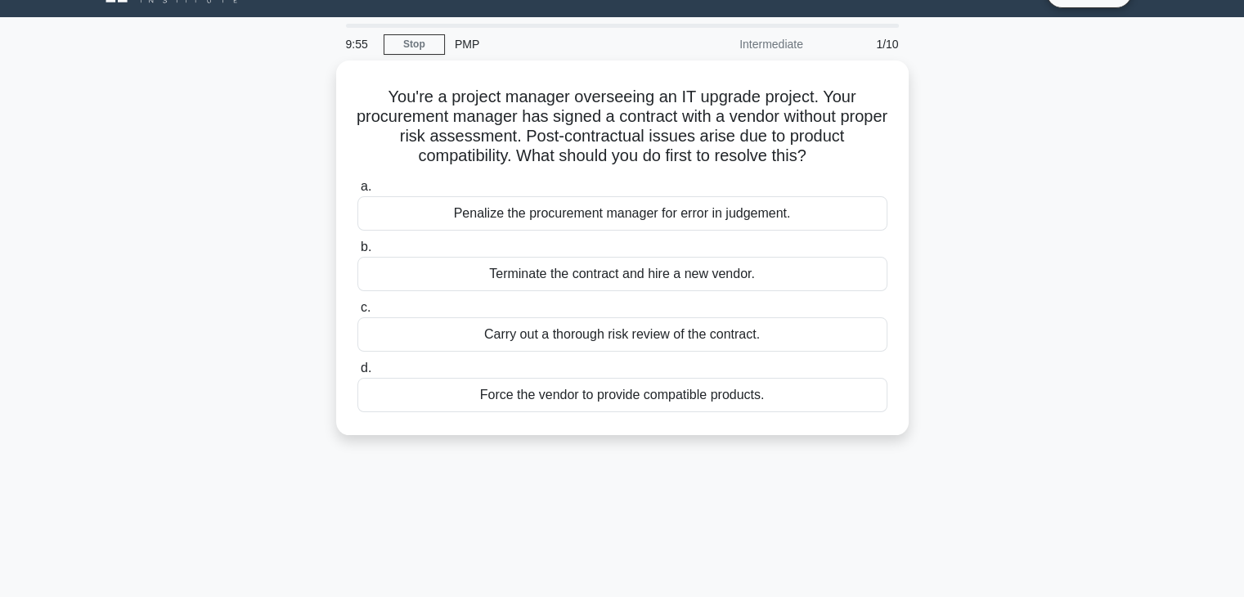
scroll to position [34, 0]
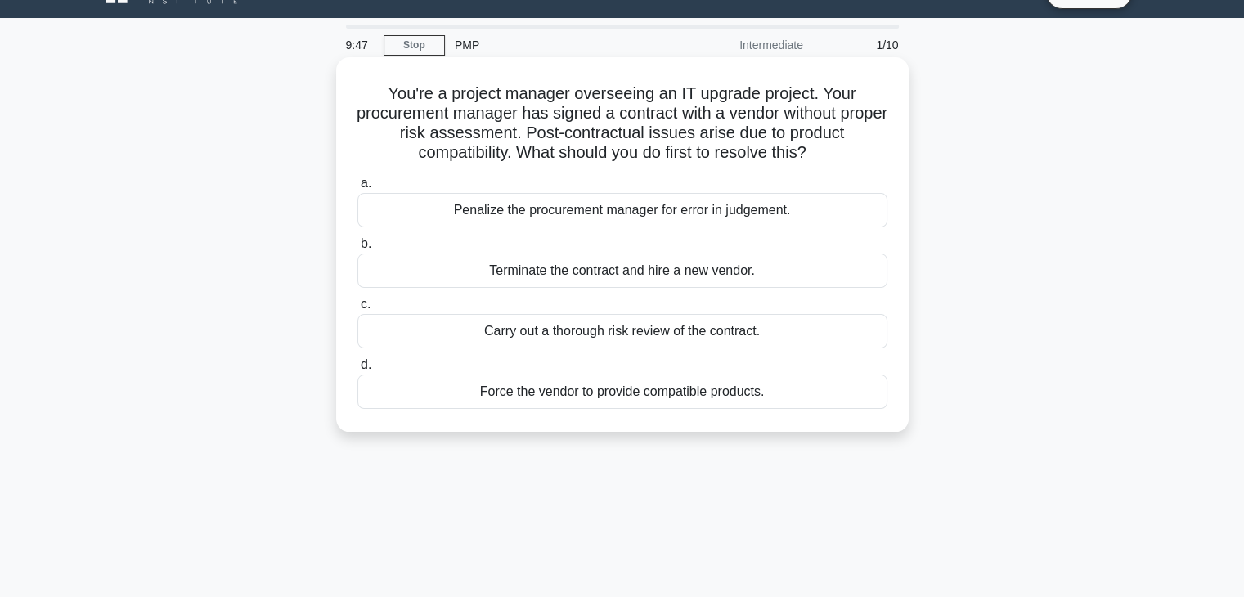
drag, startPoint x: 535, startPoint y: 111, endPoint x: 821, endPoint y: 148, distance: 288.6
click at [821, 148] on h5 "You're a project manager overseeing an IT upgrade project. Your procurement man…" at bounding box center [622, 123] width 533 height 80
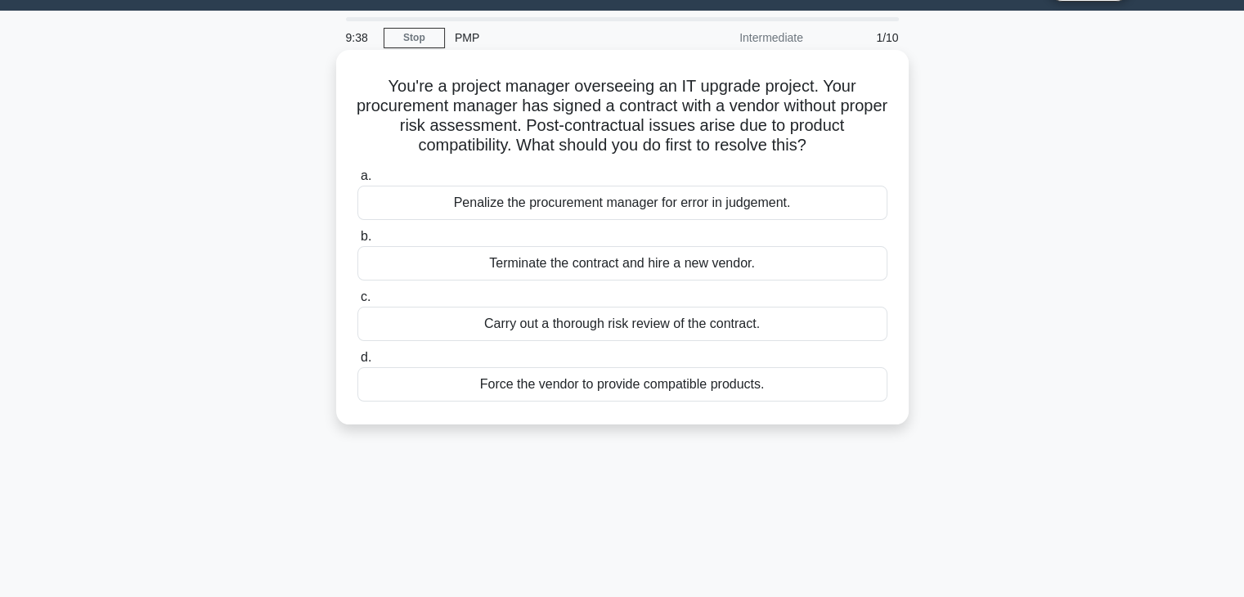
click at [669, 325] on div "Carry out a thorough risk review of the contract." at bounding box center [622, 324] width 530 height 34
click at [357, 303] on input "c. Carry out a thorough risk review of the contract." at bounding box center [357, 297] width 0 height 11
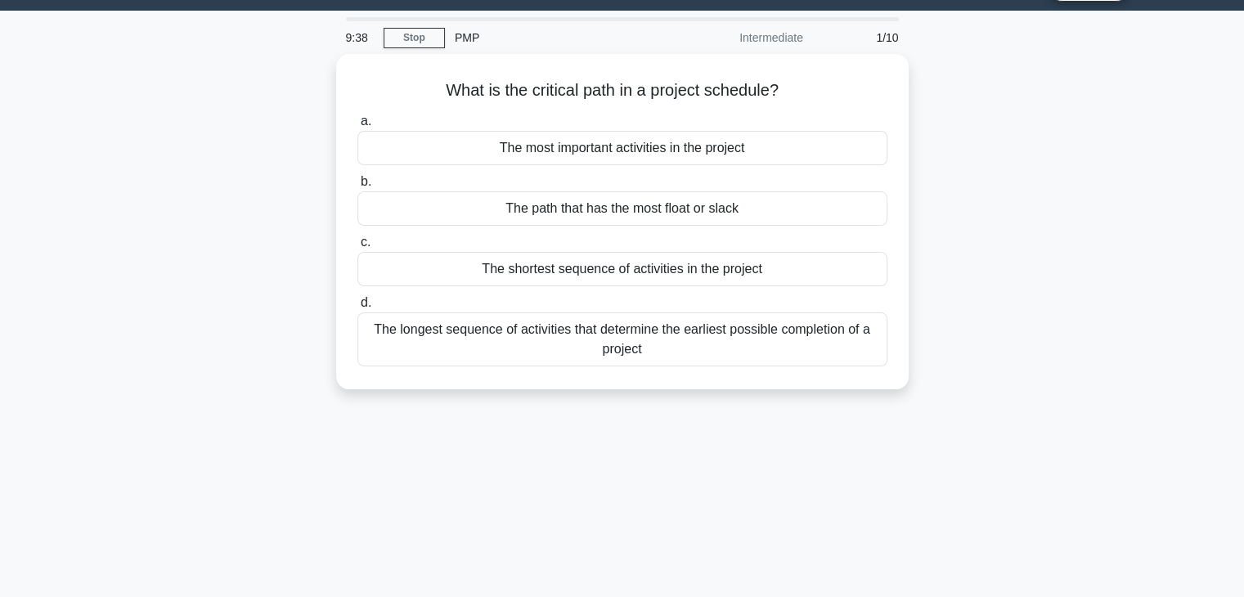
scroll to position [0, 0]
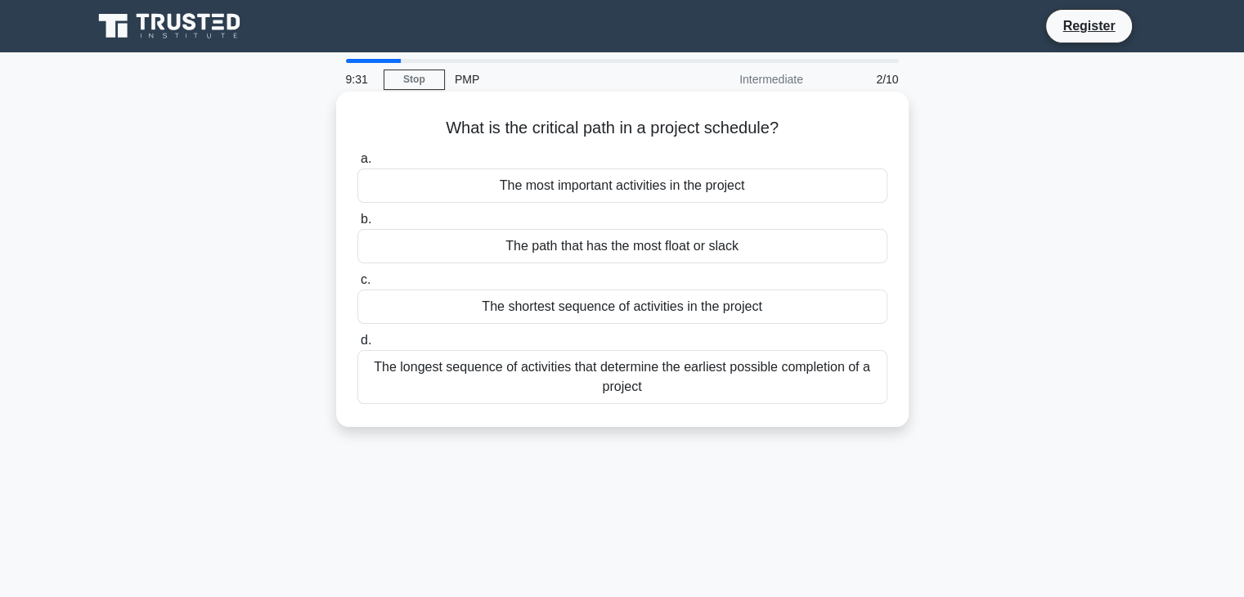
click at [671, 128] on h5 "What is the critical path in a project schedule? .spinner_0XTQ{transform-origin…" at bounding box center [622, 128] width 533 height 21
click at [738, 133] on h5 "What is the critical path in a project schedule? .spinner_0XTQ{transform-origin…" at bounding box center [622, 128] width 533 height 21
click at [805, 130] on h5 "What is the critical path in a project schedule? .spinner_0XTQ{transform-origin…" at bounding box center [622, 128] width 533 height 21
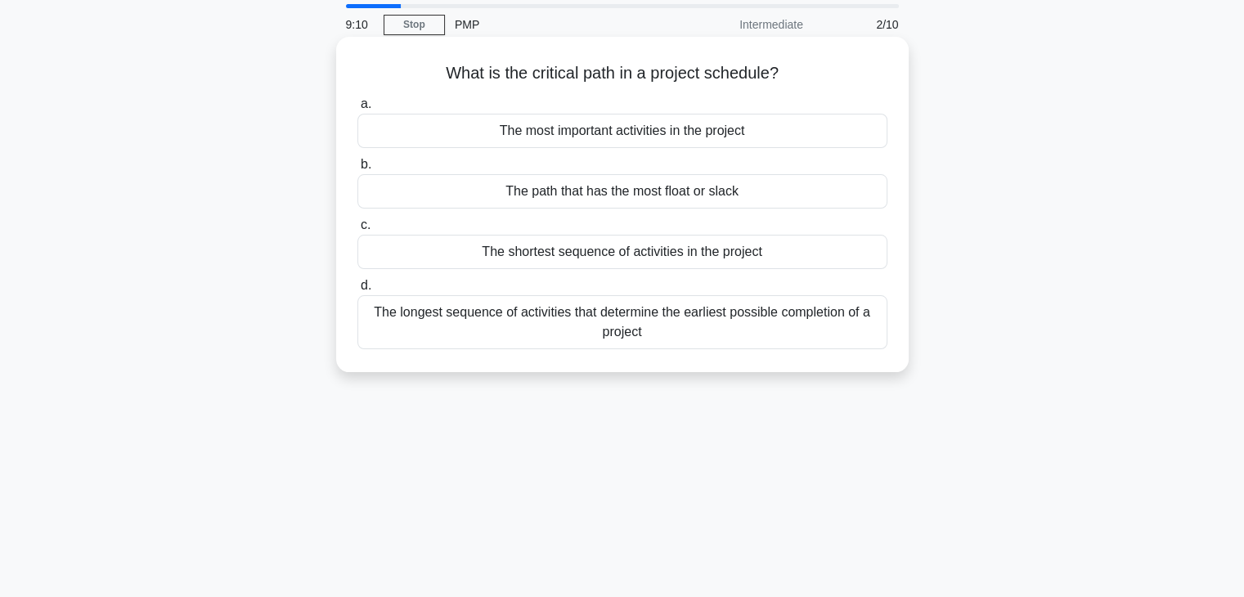
scroll to position [56, 0]
click at [646, 122] on div "The most important activities in the project" at bounding box center [622, 130] width 530 height 34
click at [357, 109] on input "a. The most important activities in the project" at bounding box center [357, 103] width 0 height 11
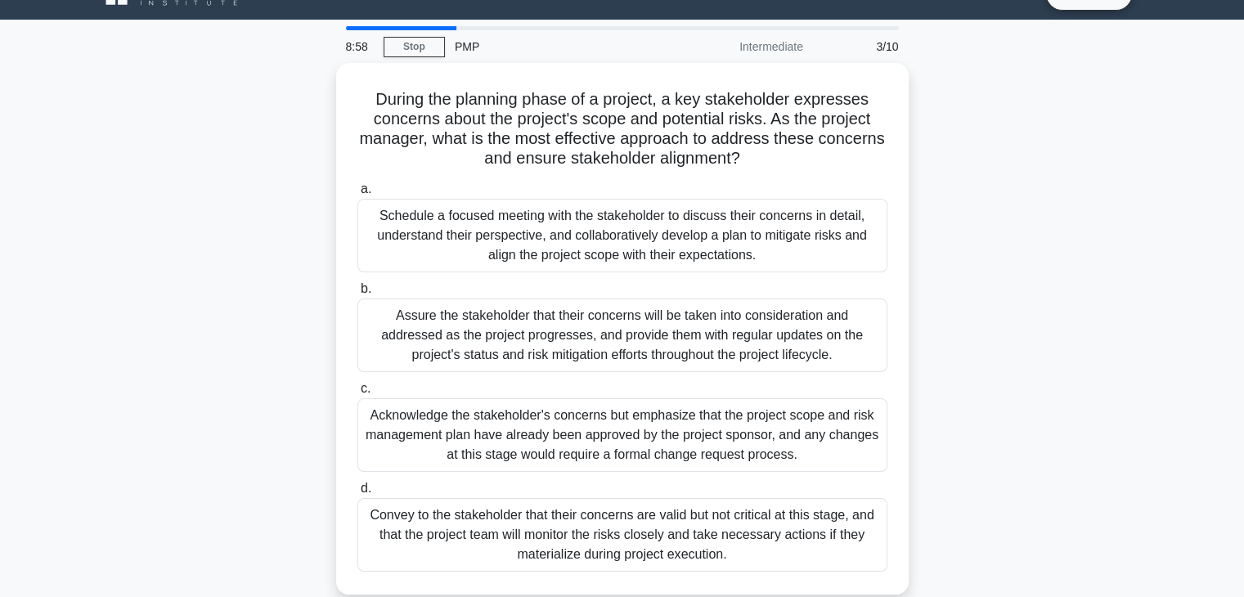
scroll to position [34, 0]
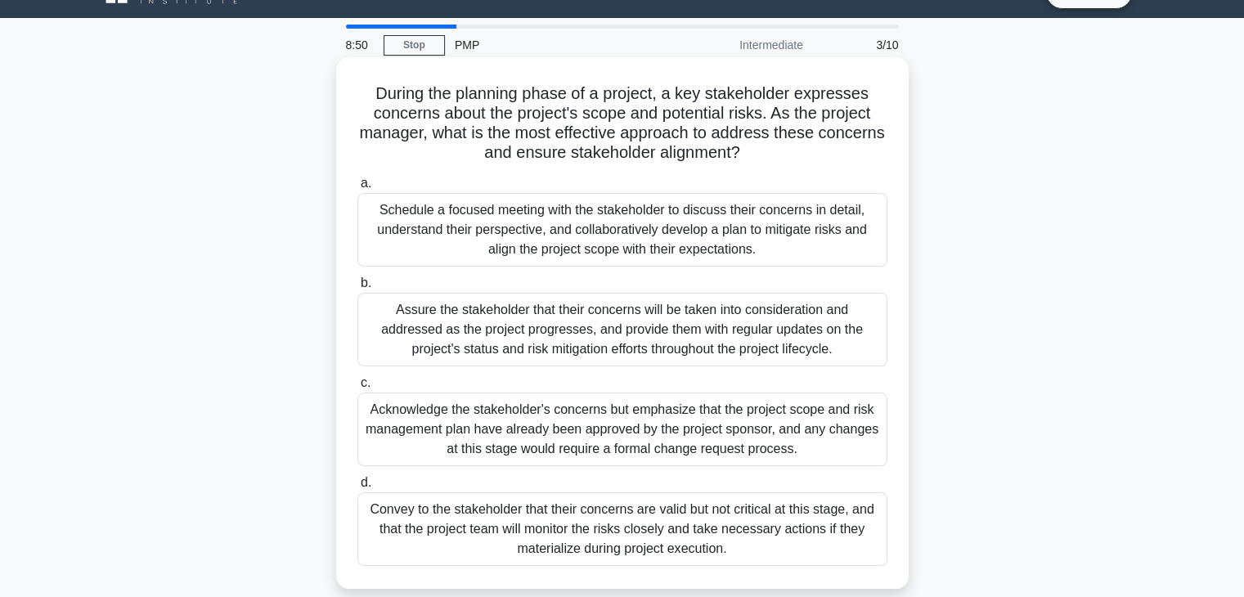
drag, startPoint x: 770, startPoint y: 112, endPoint x: 813, endPoint y: 158, distance: 63.1
click at [813, 158] on h5 "During the planning phase of a project, a key stakeholder expresses concerns ab…" at bounding box center [622, 123] width 533 height 80
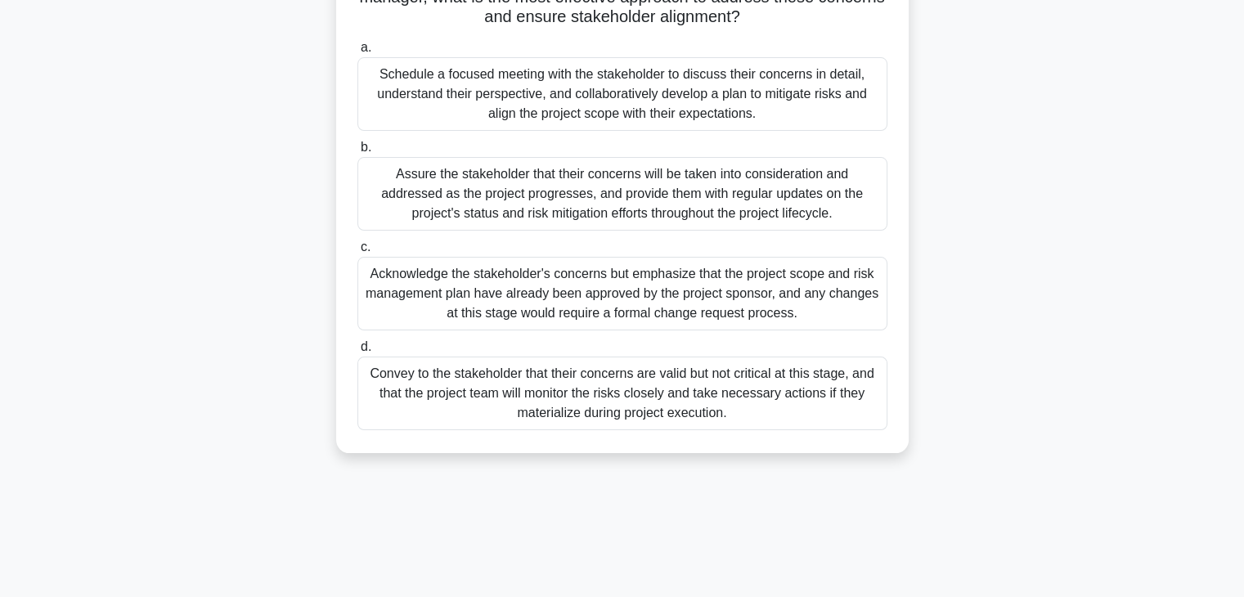
scroll to position [0, 0]
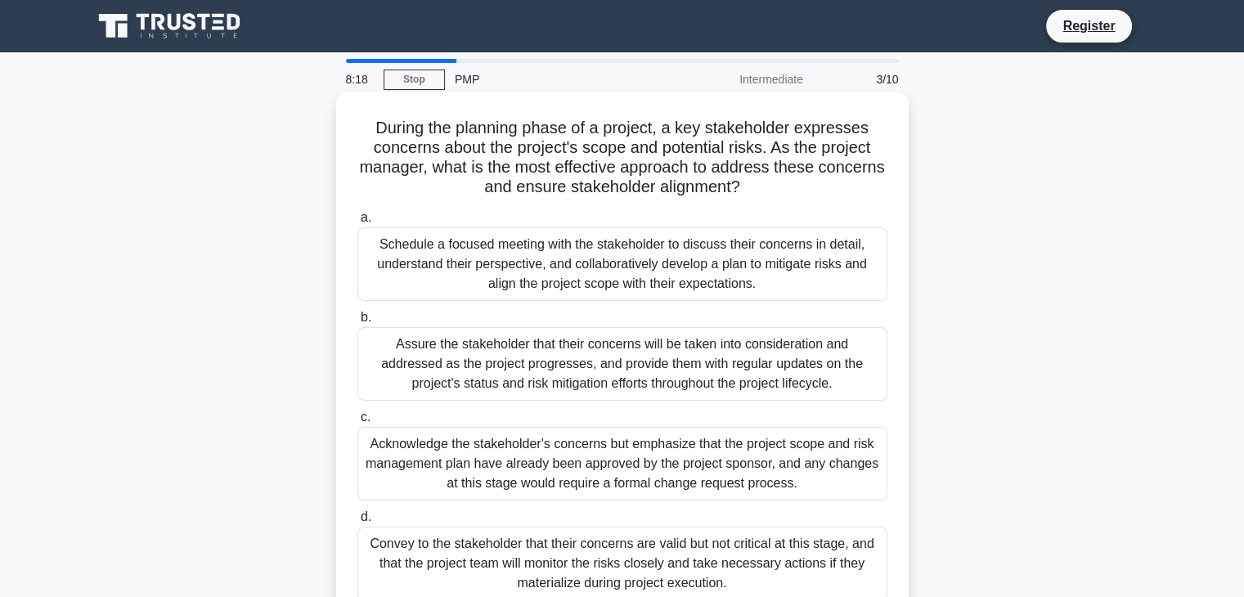
click at [680, 265] on div "Schedule a focused meeting with the stakeholder to discuss their concerns in de…" at bounding box center [622, 264] width 530 height 74
click at [357, 223] on input "a. Schedule a focused meeting with the stakeholder to discuss their concerns in…" at bounding box center [357, 218] width 0 height 11
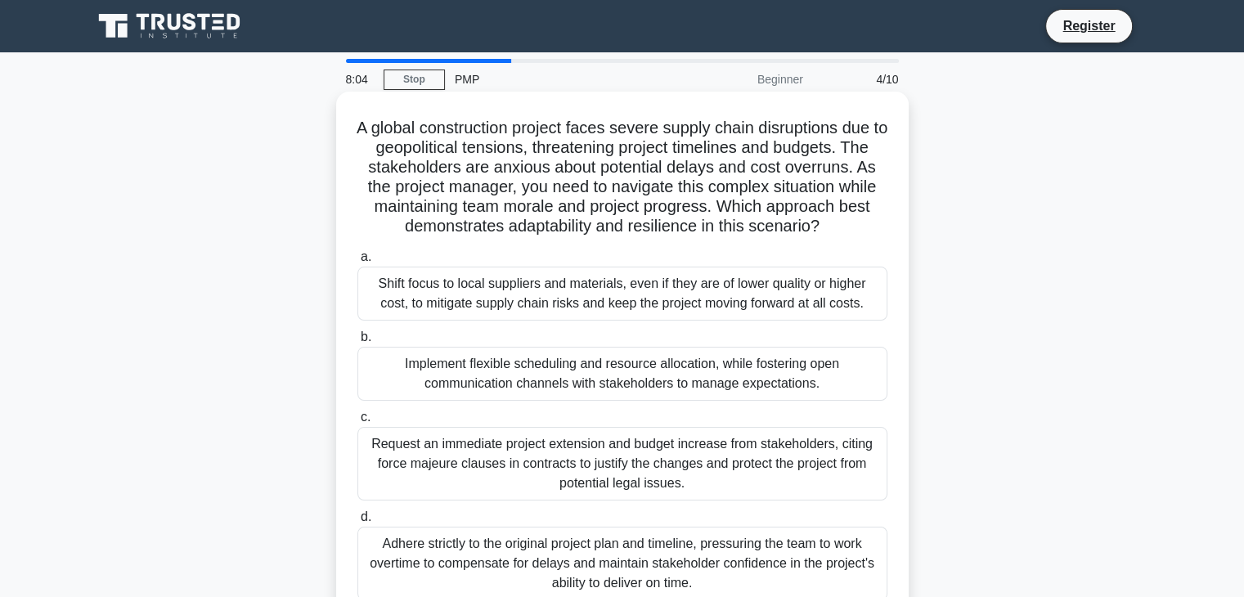
drag, startPoint x: 860, startPoint y: 170, endPoint x: 894, endPoint y: 224, distance: 63.5
click at [894, 224] on div "A global construction project faces severe supply chain disruptions due to geop…" at bounding box center [622, 357] width 559 height 518
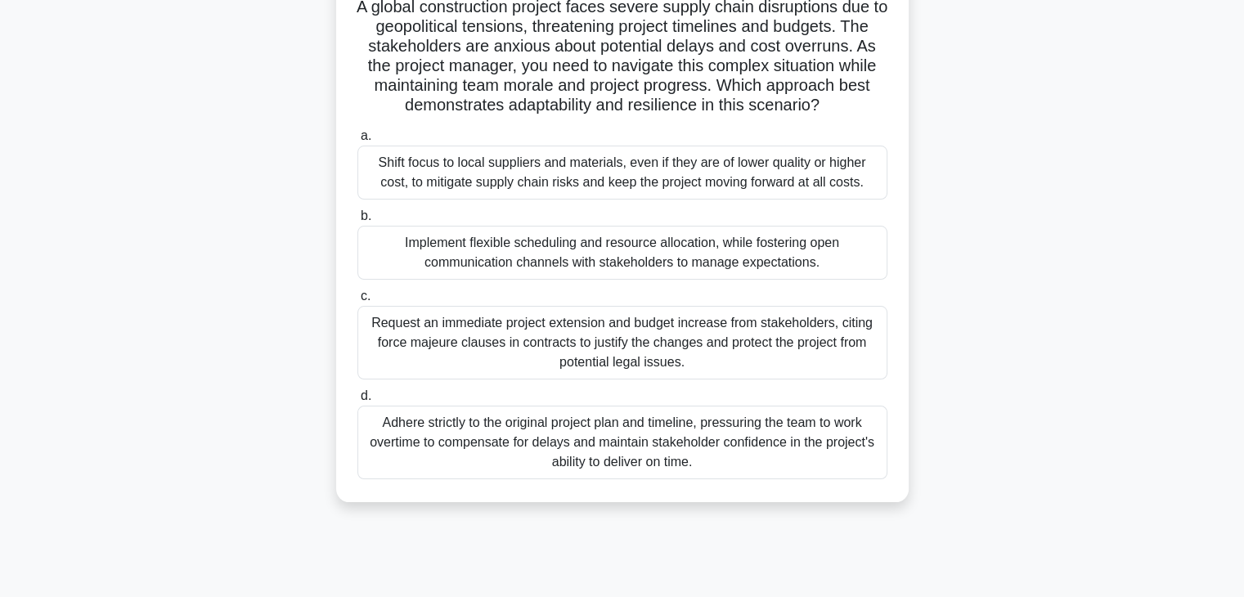
scroll to position [150, 0]
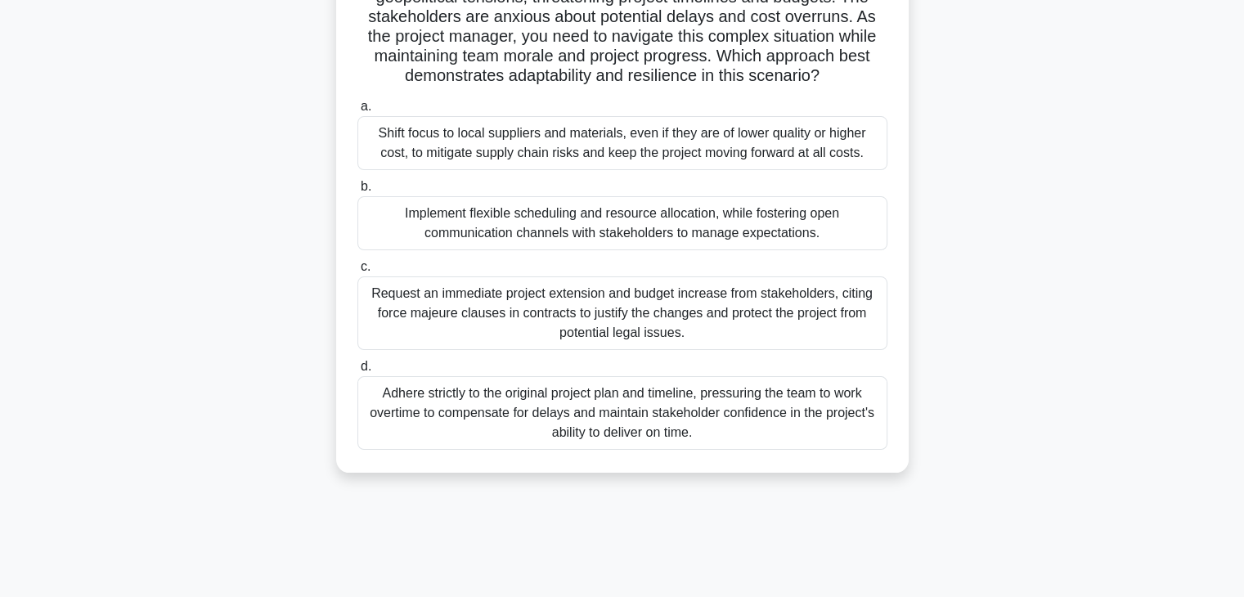
click at [628, 213] on div "Implement flexible scheduling and resource allocation, while fostering open com…" at bounding box center [622, 223] width 530 height 54
click at [357, 192] on input "b. Implement flexible scheduling and resource allocation, while fostering open …" at bounding box center [357, 187] width 0 height 11
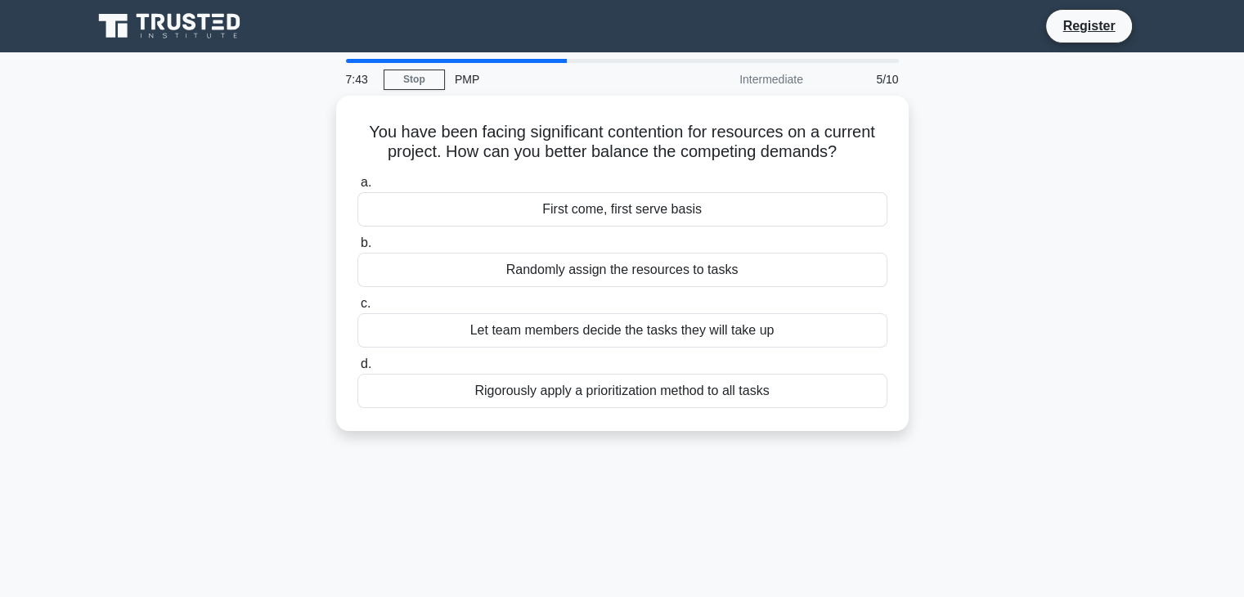
scroll to position [0, 0]
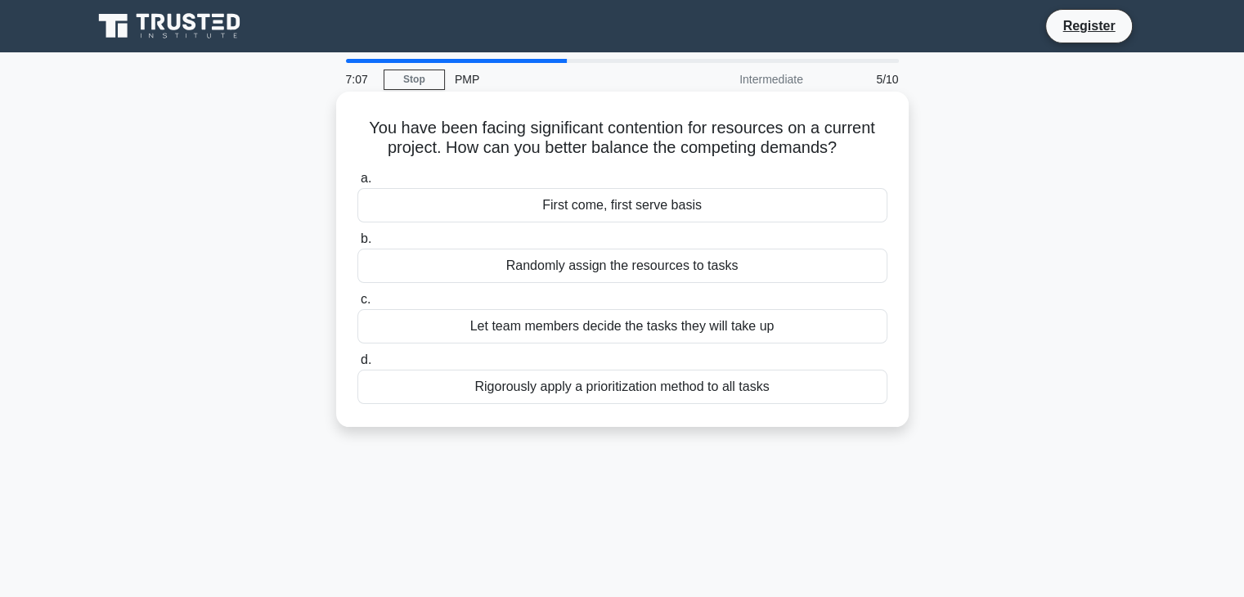
click at [665, 381] on div "Rigorously apply a prioritization method to all tasks" at bounding box center [622, 387] width 530 height 34
click at [357, 366] on input "d. Rigorously apply a prioritization method to all tasks" at bounding box center [357, 360] width 0 height 11
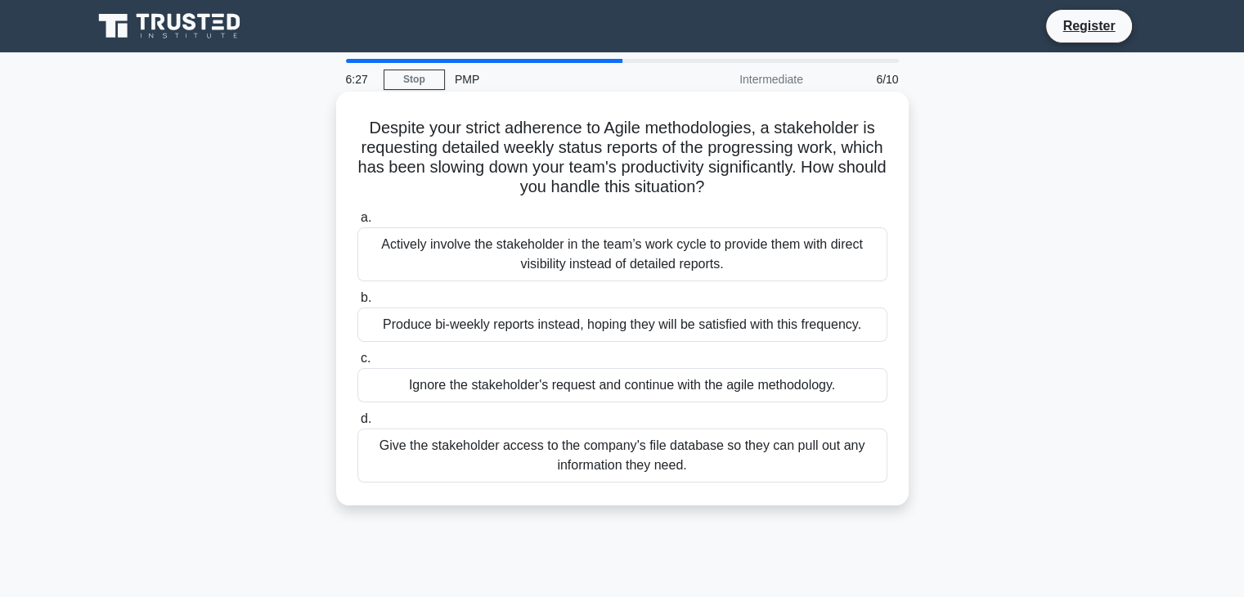
click at [641, 241] on div "Actively involve the stakeholder in the team’s work cycle to provide them with …" at bounding box center [622, 254] width 530 height 54
click at [357, 223] on input "a. Actively involve the stakeholder in the team’s work cycle to provide them wi…" at bounding box center [357, 218] width 0 height 11
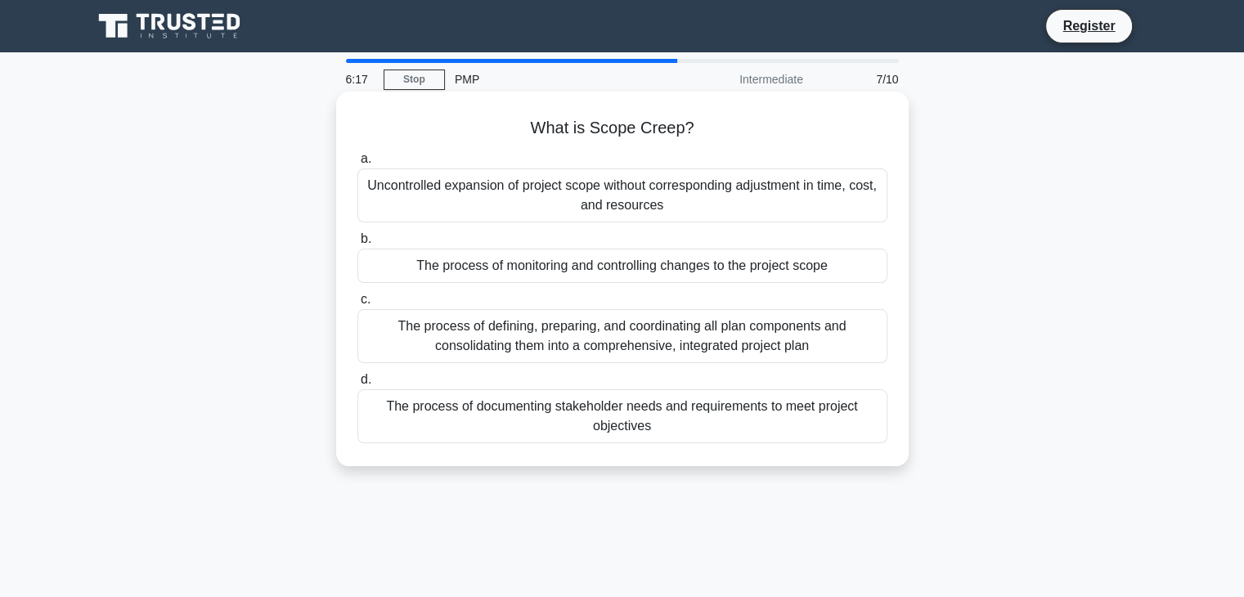
click at [582, 212] on div "Uncontrolled expansion of project scope without corresponding adjustment in tim…" at bounding box center [622, 195] width 530 height 54
click at [357, 164] on input "a. Uncontrolled expansion of project scope without corresponding adjustment in …" at bounding box center [357, 159] width 0 height 11
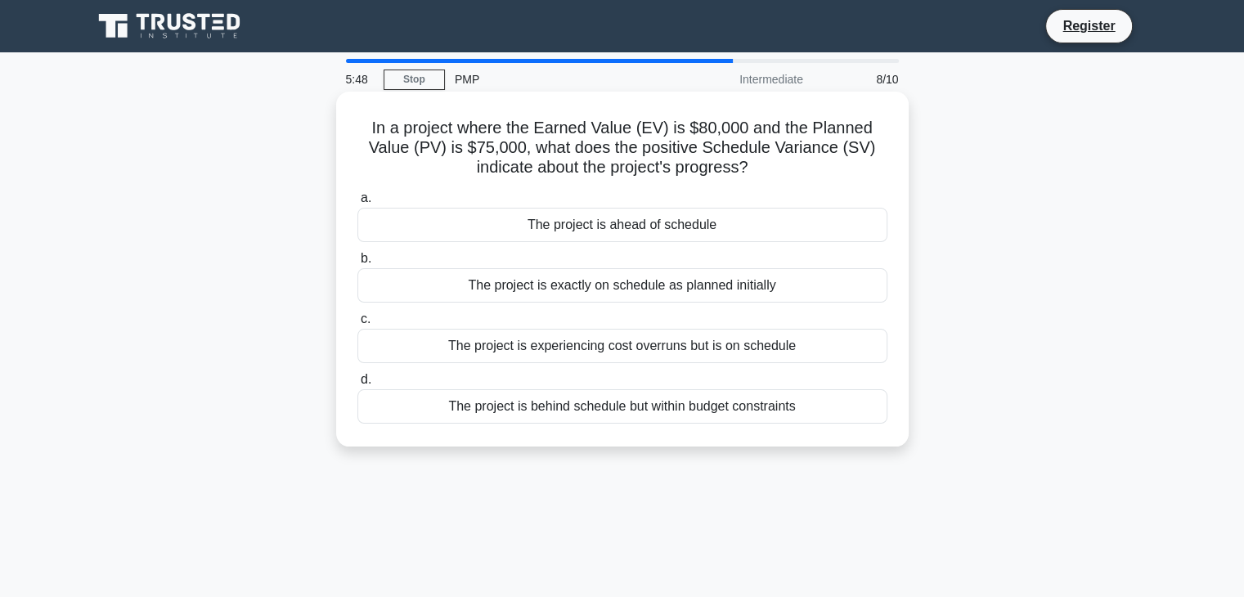
click at [669, 224] on div "The project is ahead of schedule" at bounding box center [622, 225] width 530 height 34
click at [357, 204] on input "a. The project is ahead of schedule" at bounding box center [357, 198] width 0 height 11
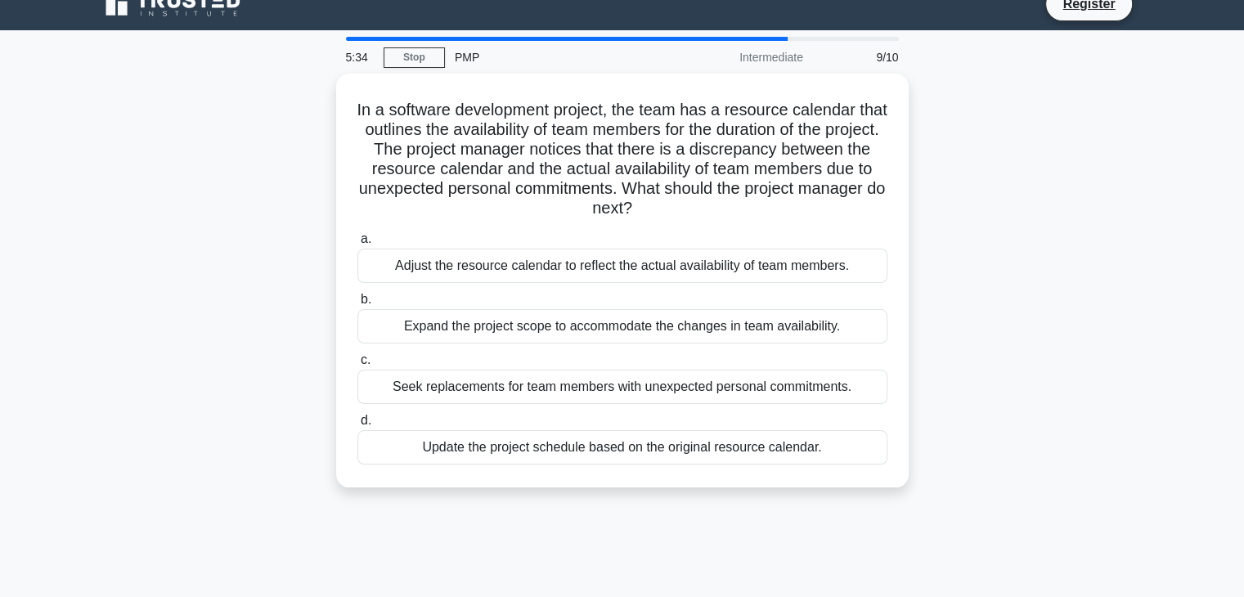
scroll to position [23, 0]
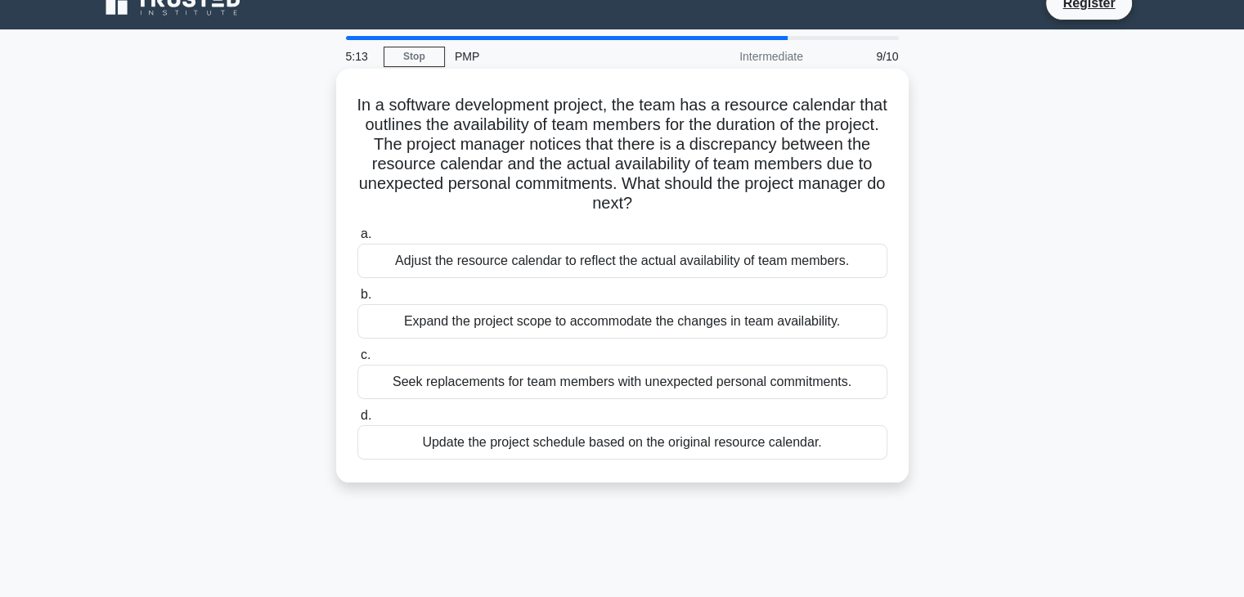
click at [597, 265] on div "Adjust the resource calendar to reflect the actual availability of team members." at bounding box center [622, 261] width 530 height 34
click at [357, 240] on input "a. Adjust the resource calendar to reflect the actual availability of team memb…" at bounding box center [357, 234] width 0 height 11
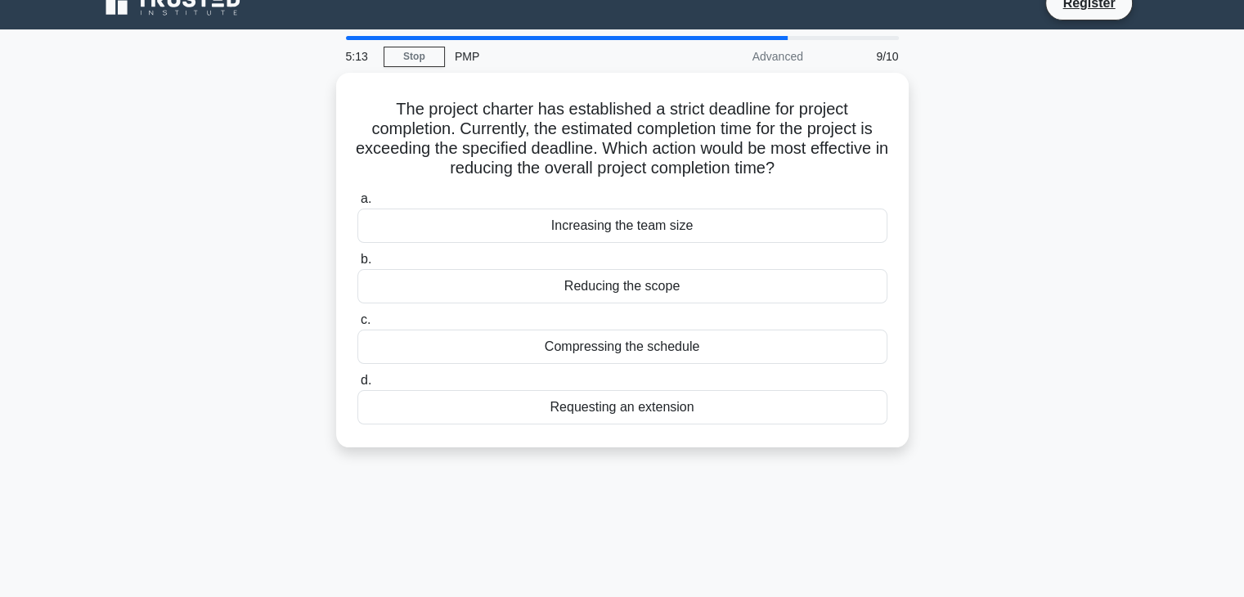
scroll to position [0, 0]
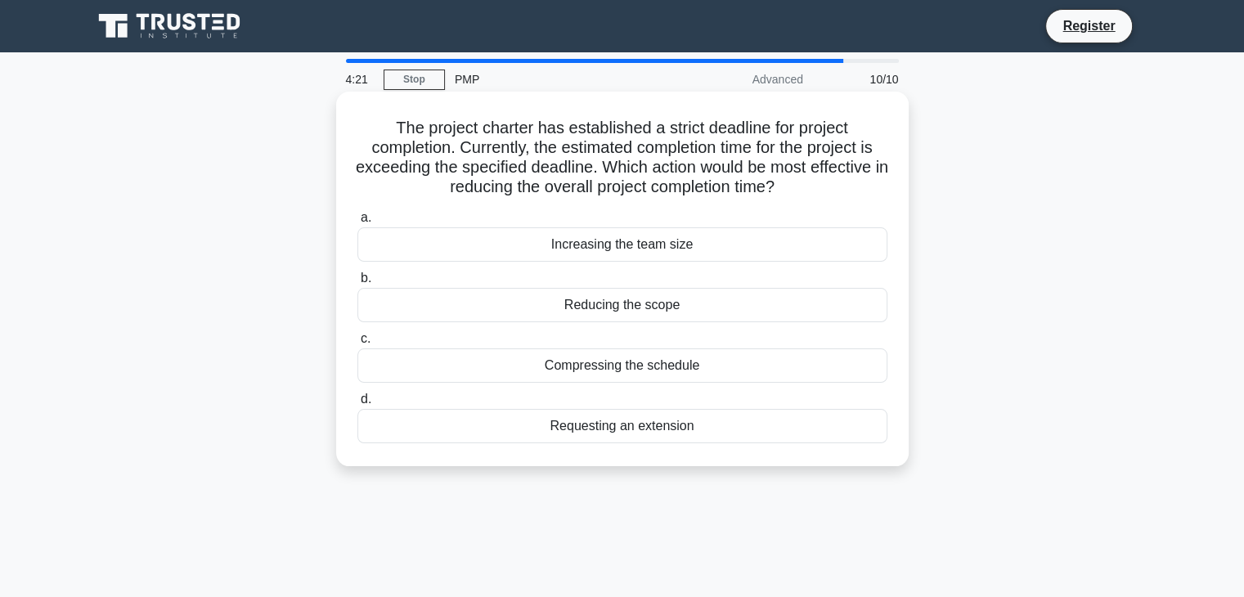
click at [710, 244] on div "Increasing the team size" at bounding box center [622, 244] width 530 height 34
click at [357, 223] on input "a. Increasing the team size" at bounding box center [357, 218] width 0 height 11
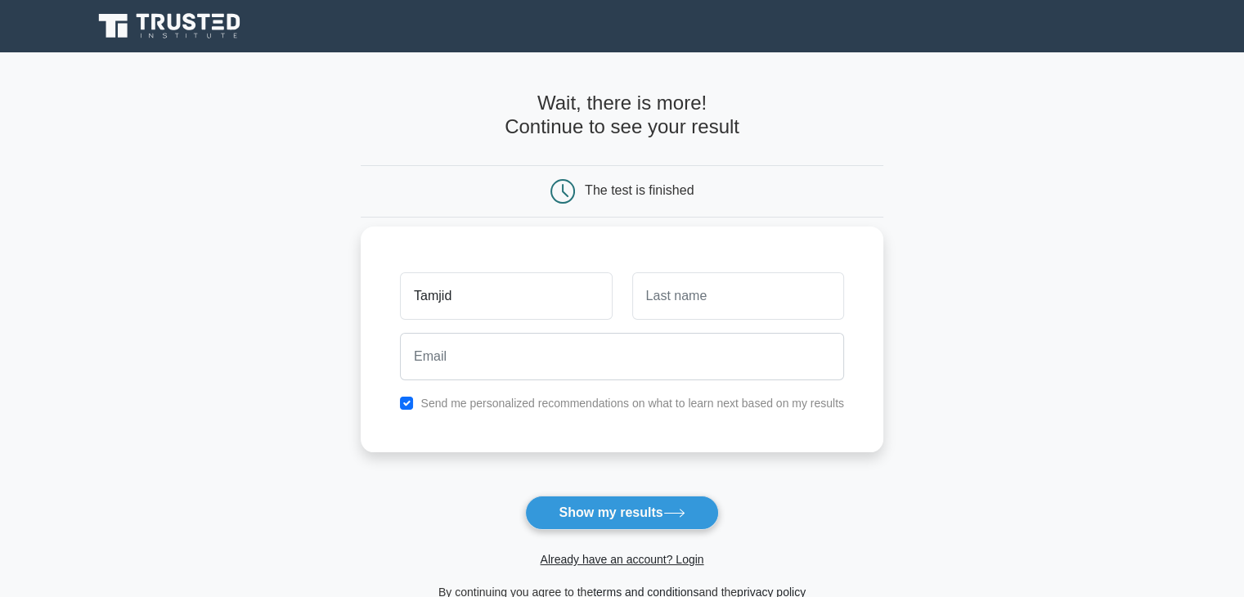
type input "Tamjid"
type input "Hossain"
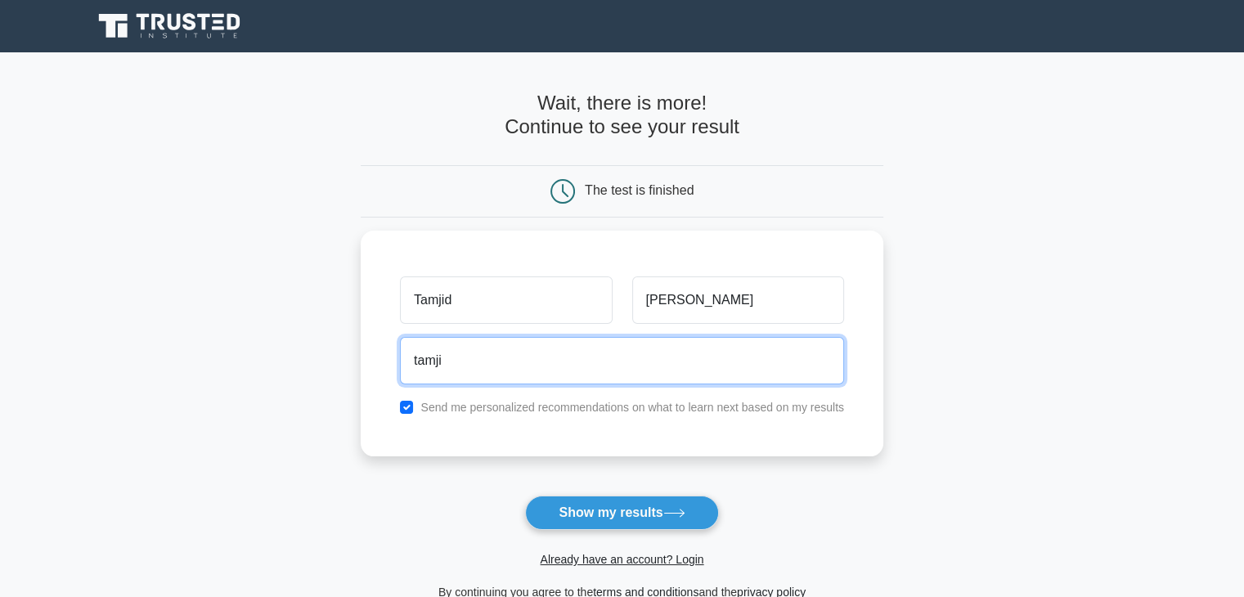
type input "tamjid.lcp@gmail.com"
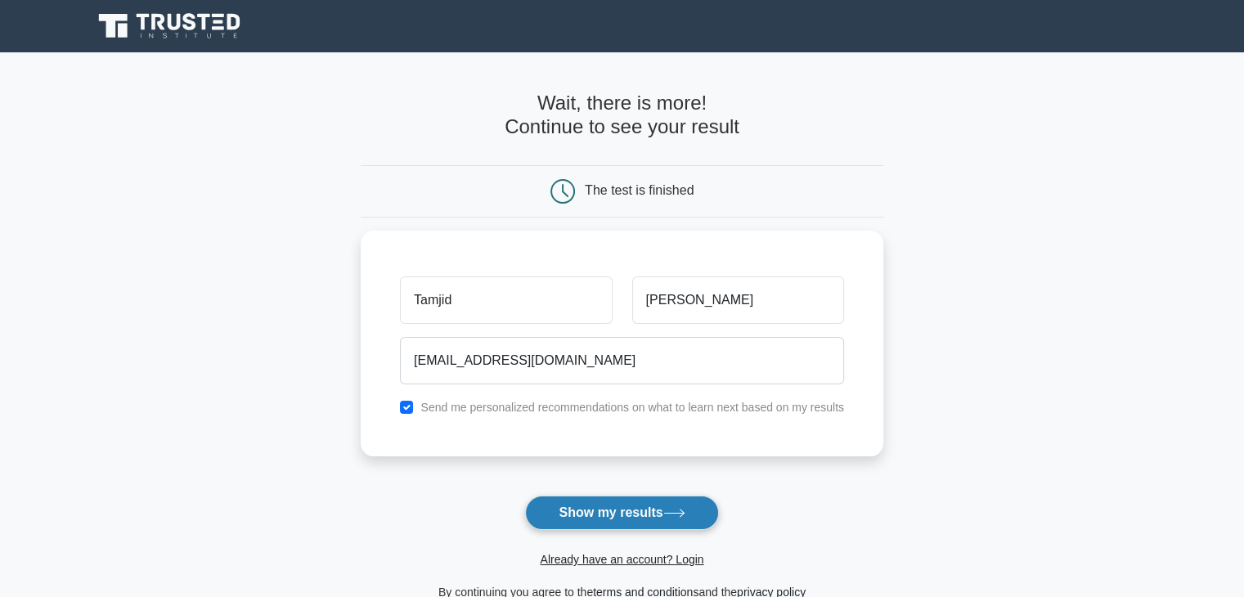
click at [649, 513] on button "Show my results" at bounding box center [621, 513] width 193 height 34
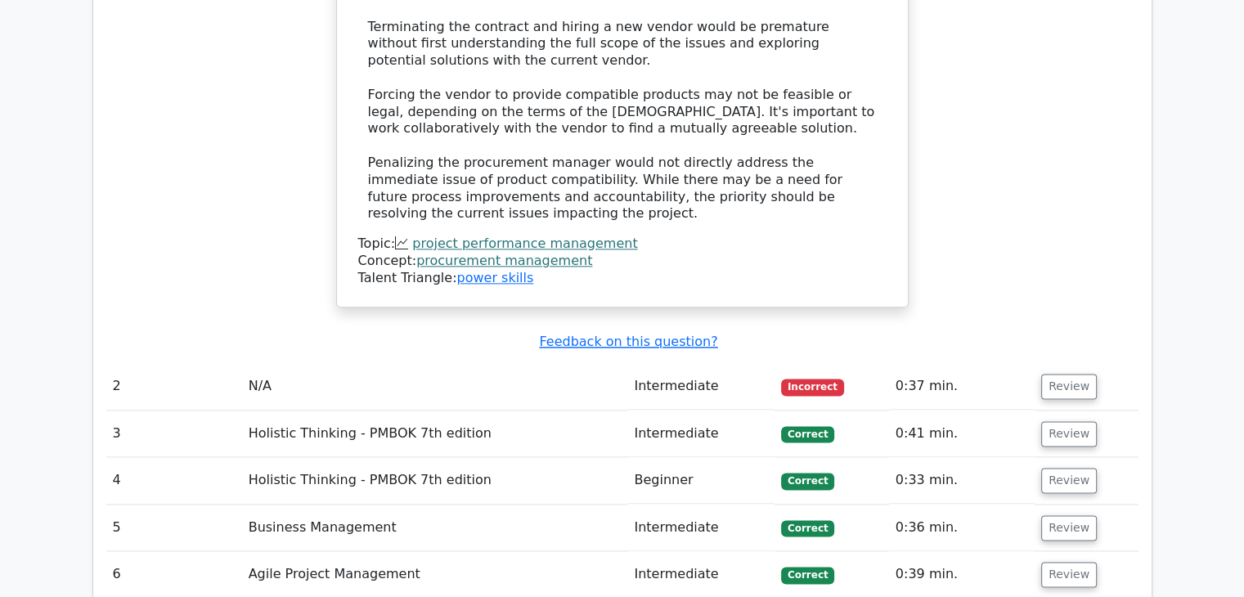
scroll to position [1999, 0]
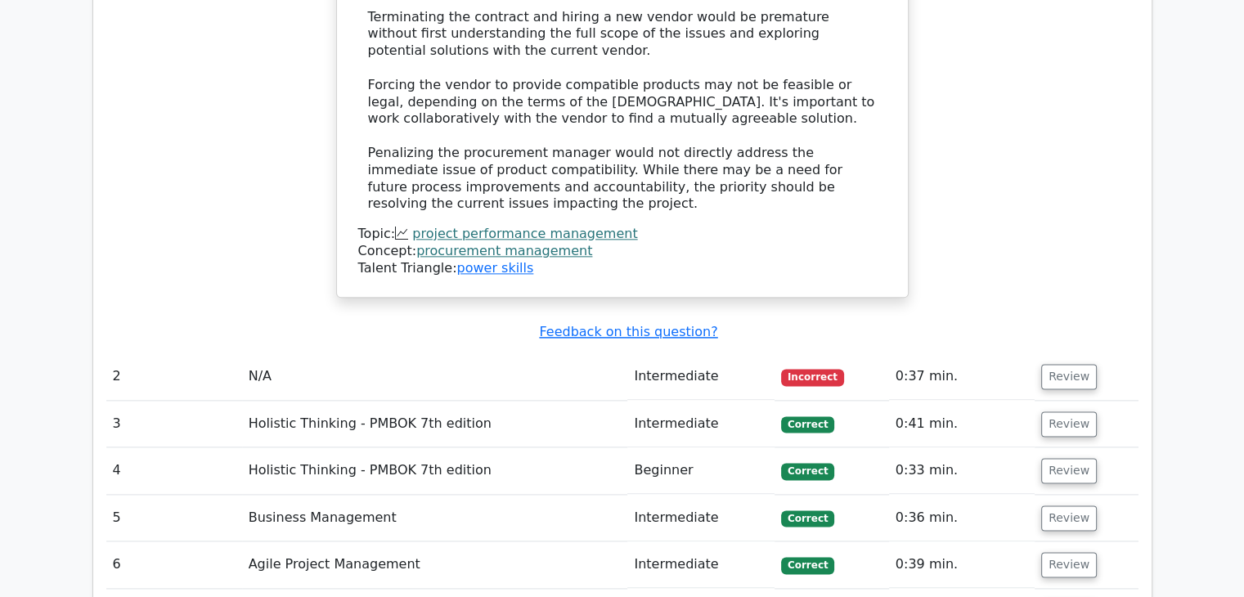
click at [814, 369] on span "Incorrect" at bounding box center [812, 377] width 63 height 16
click at [1037, 353] on td "Review" at bounding box center [1087, 376] width 104 height 47
click at [1047, 364] on button "Review" at bounding box center [1069, 376] width 56 height 25
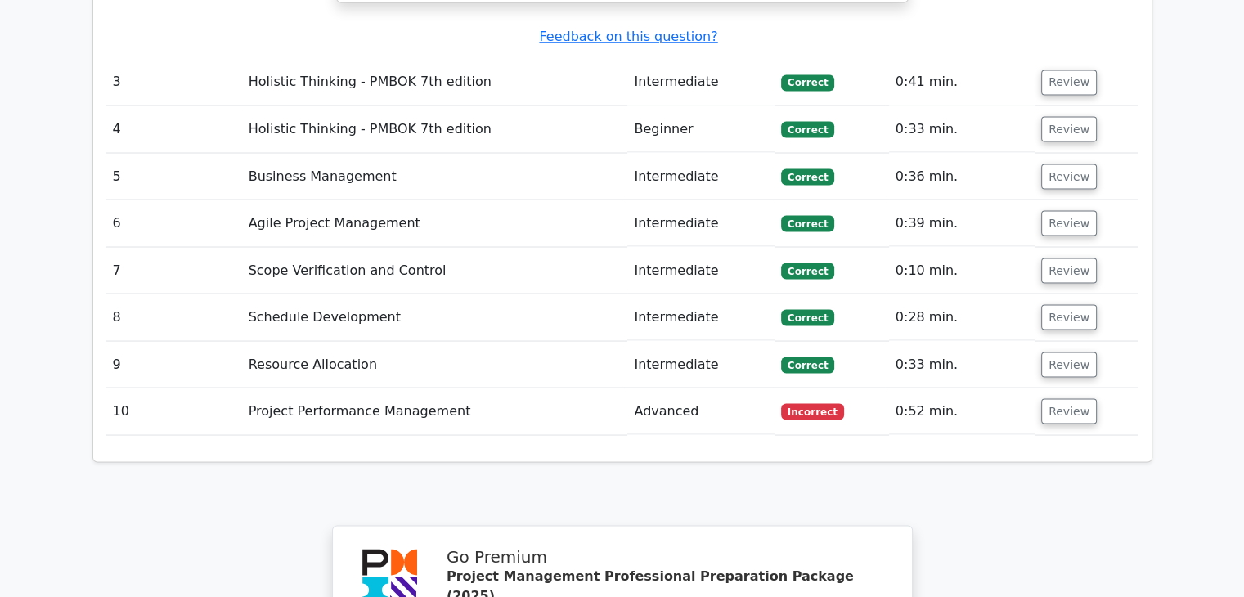
scroll to position [3005, 0]
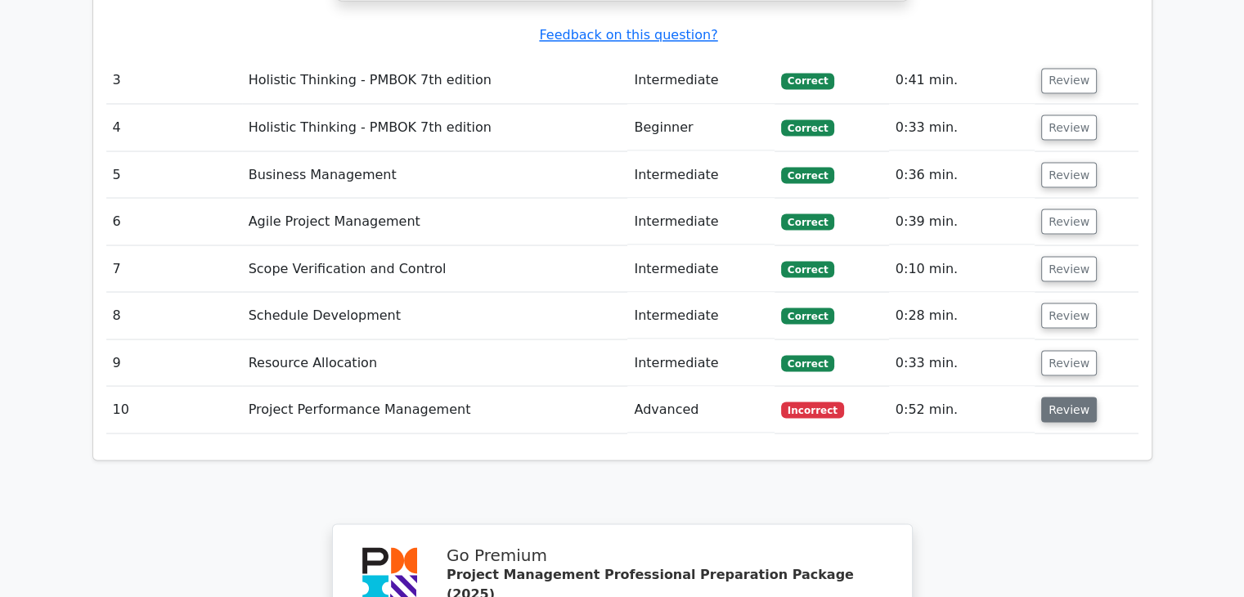
click at [1059, 397] on button "Review" at bounding box center [1069, 409] width 56 height 25
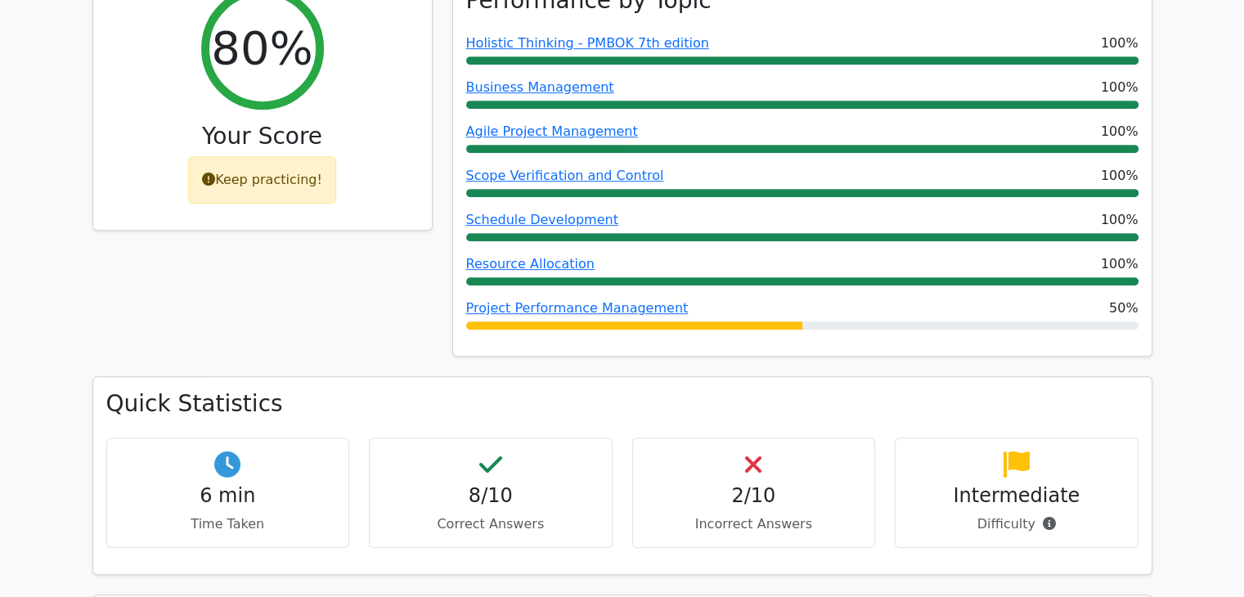
scroll to position [767, 0]
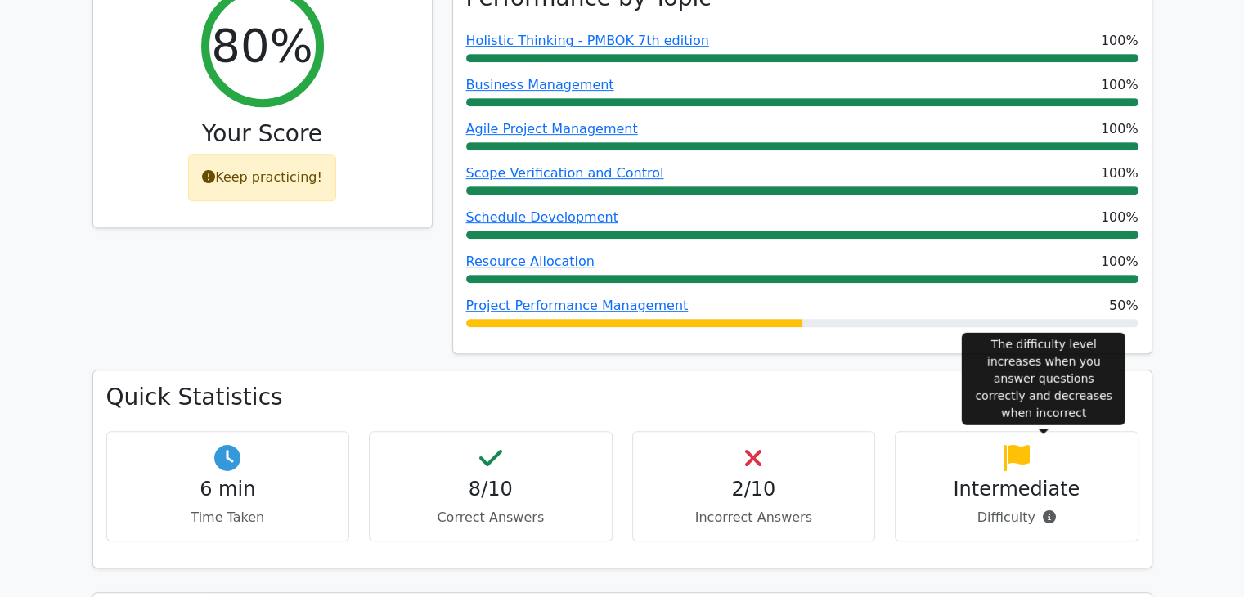
click at [1047, 510] on icon at bounding box center [1049, 516] width 13 height 13
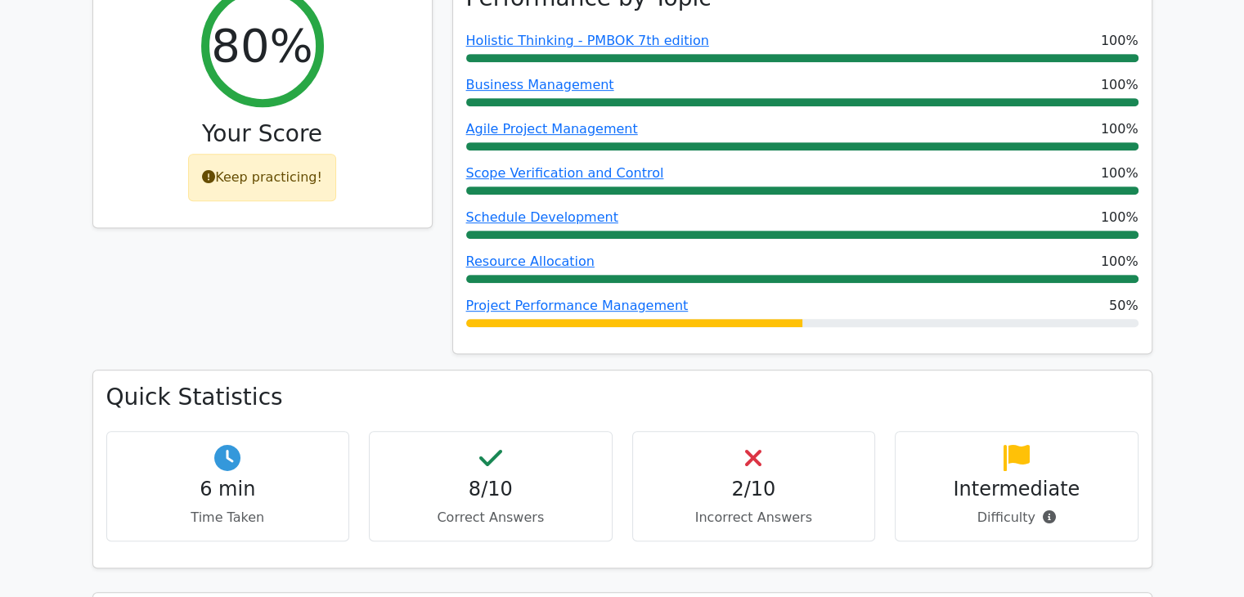
click at [1002, 384] on h3 "Quick Statistics" at bounding box center [622, 398] width 1032 height 28
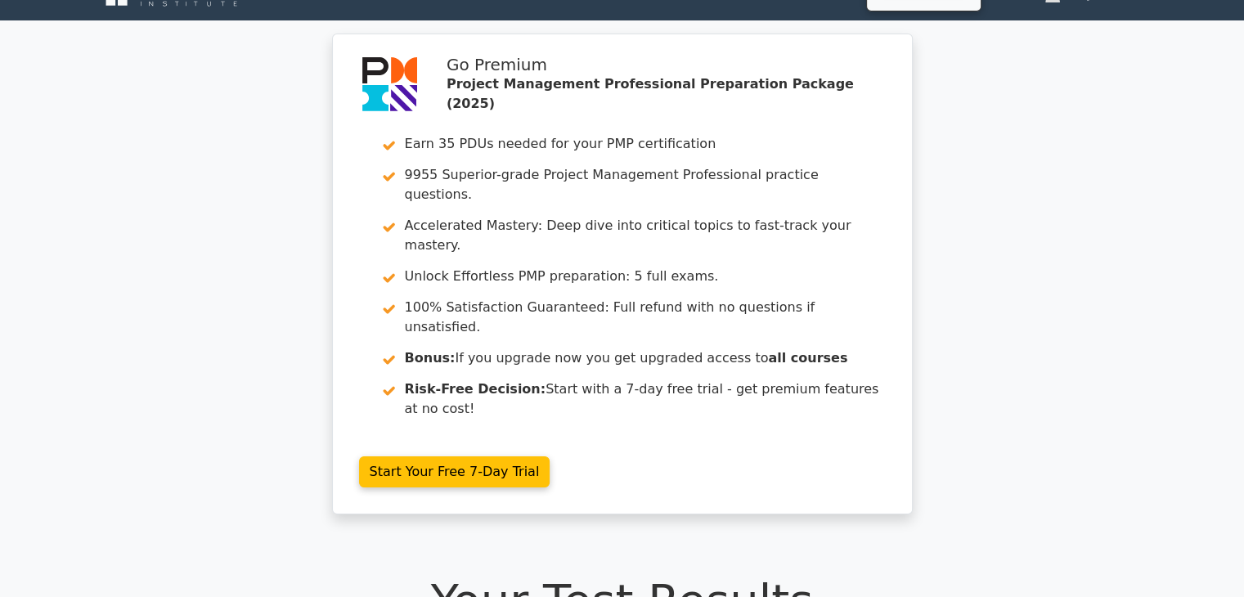
scroll to position [0, 0]
